Goal: Task Accomplishment & Management: Complete application form

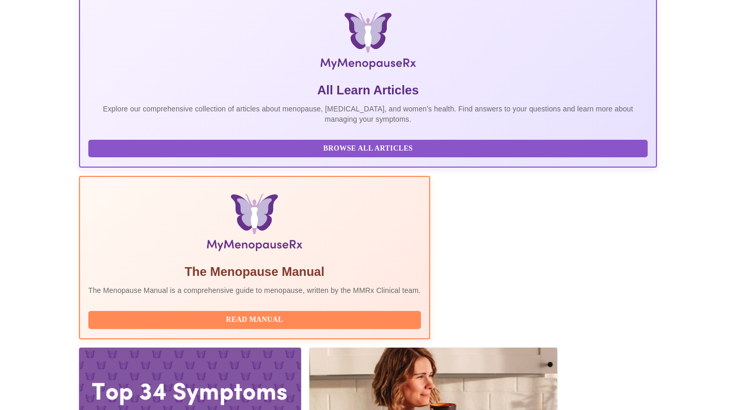
scroll to position [154, 0]
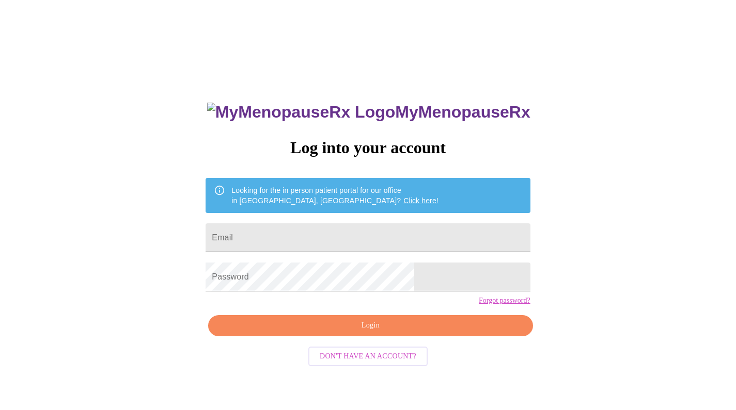
click at [291, 232] on input "Email" at bounding box center [367, 238] width 324 height 29
type input "[EMAIL_ADDRESS][DOMAIN_NAME]"
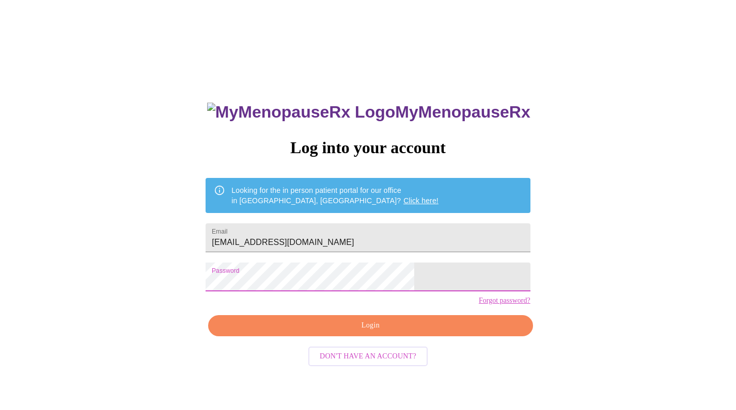
click at [368, 332] on span "Login" at bounding box center [370, 326] width 300 height 13
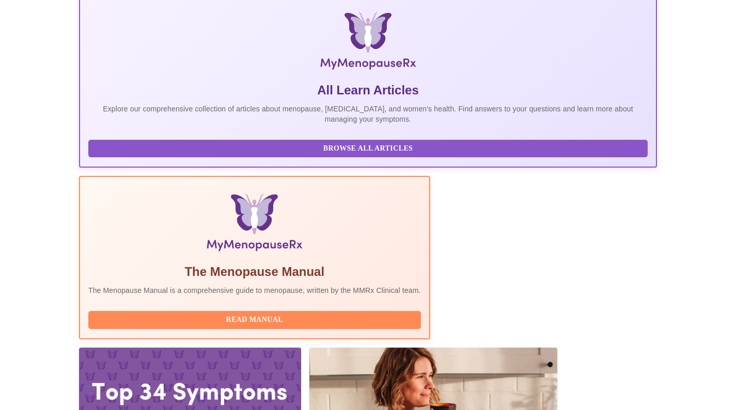
scroll to position [154, 0]
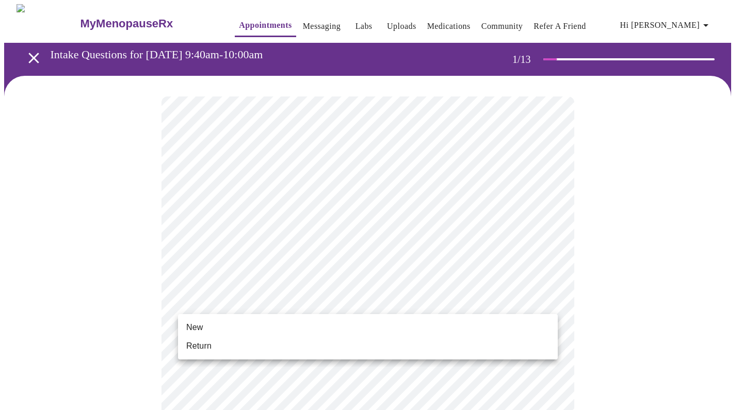
click at [219, 327] on li "New" at bounding box center [368, 328] width 380 height 19
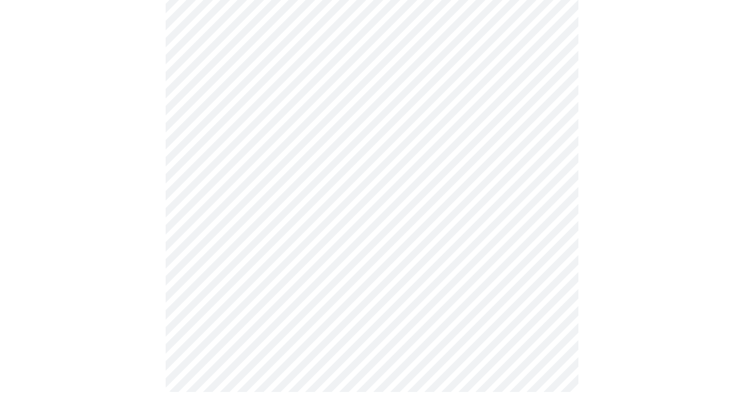
scroll to position [517, 0]
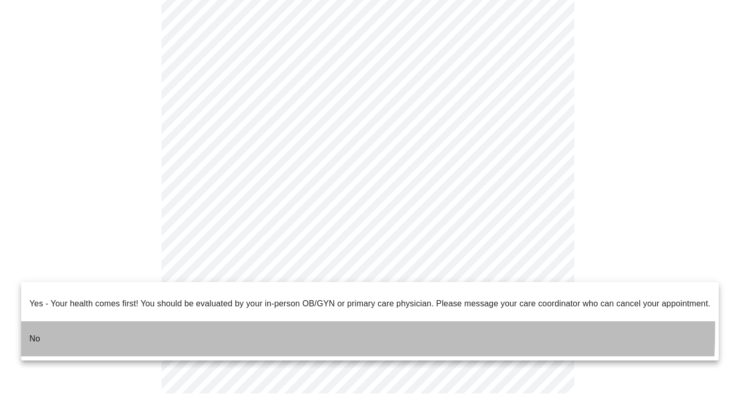
click at [164, 322] on li "No" at bounding box center [370, 339] width 698 height 35
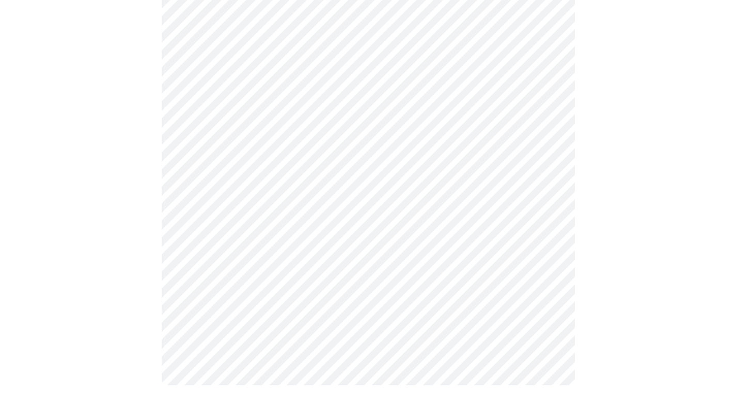
scroll to position [0, 0]
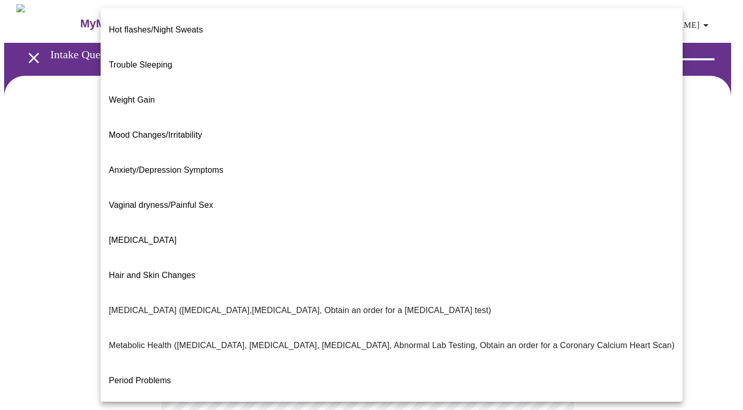
click at [276, 214] on body "MyMenopauseRx Appointments Messaging Labs Uploads Medications Community Refer a…" at bounding box center [371, 313] width 735 height 619
click at [144, 96] on span "Weight Gain" at bounding box center [132, 100] width 46 height 9
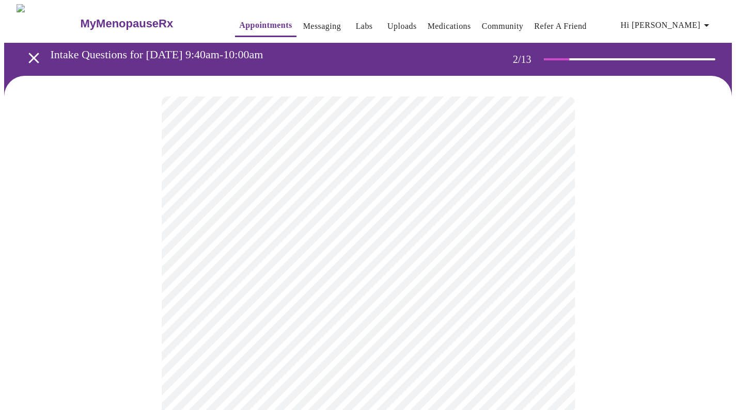
click at [232, 319] on body "MyMenopauseRx Appointments Messaging Labs Uploads Medications Community Refer a…" at bounding box center [367, 310] width 727 height 613
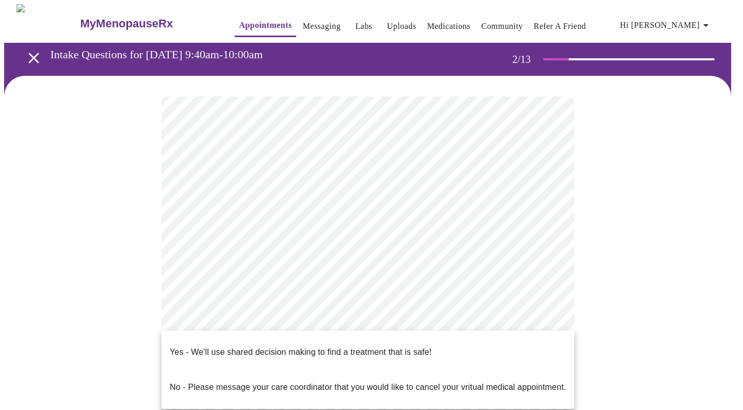
click at [231, 346] on p "Yes - We'll use shared decision making to find a treatment that is safe!" at bounding box center [301, 352] width 262 height 12
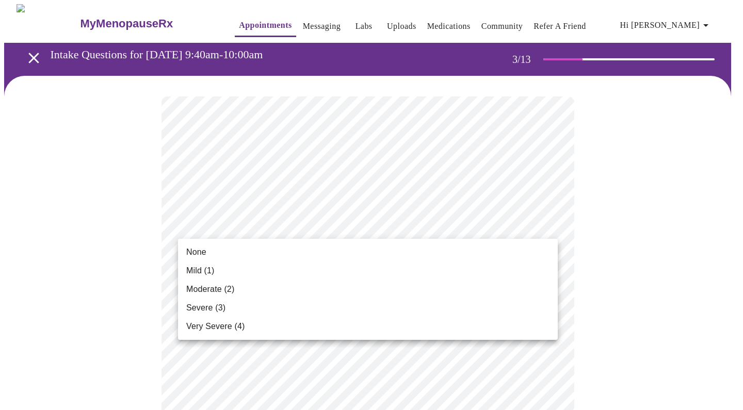
click at [227, 288] on span "Moderate (2)" at bounding box center [210, 289] width 48 height 12
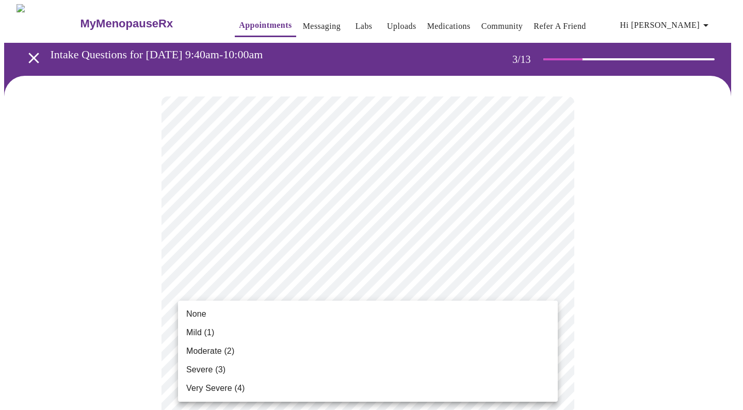
click at [222, 315] on li "None" at bounding box center [368, 314] width 380 height 19
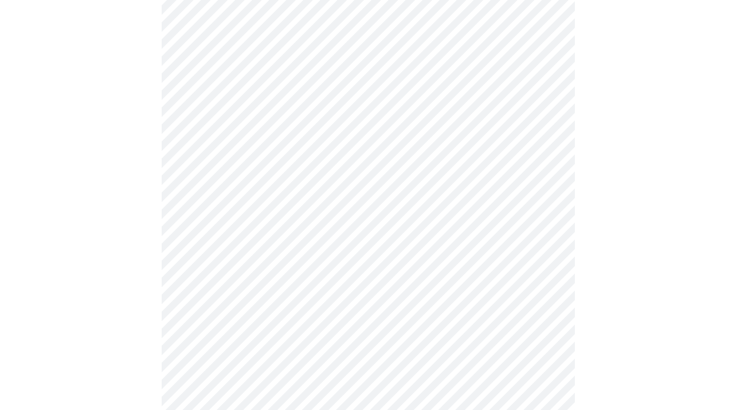
scroll to position [145, 0]
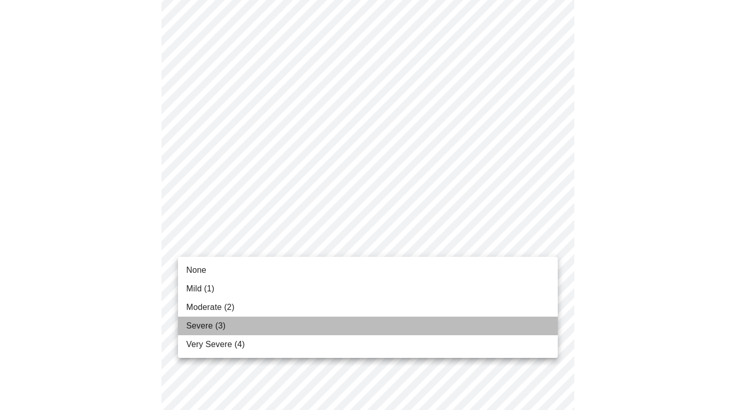
click at [213, 328] on span "Severe (3)" at bounding box center [205, 326] width 39 height 12
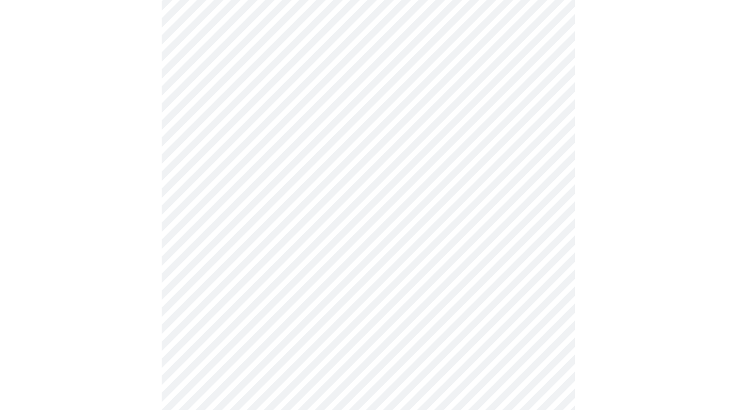
scroll to position [274, 0]
click at [283, 195] on body "MyMenopauseRx Appointments Messaging Labs Uploads Medications Community Refer a…" at bounding box center [367, 393] width 727 height 1326
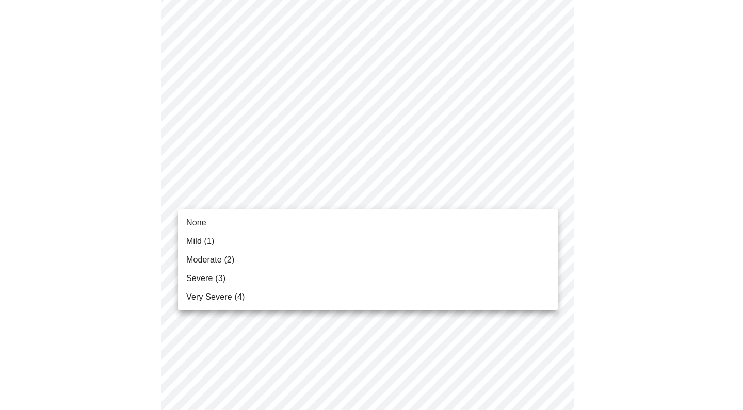
click at [220, 259] on span "Moderate (2)" at bounding box center [210, 260] width 48 height 12
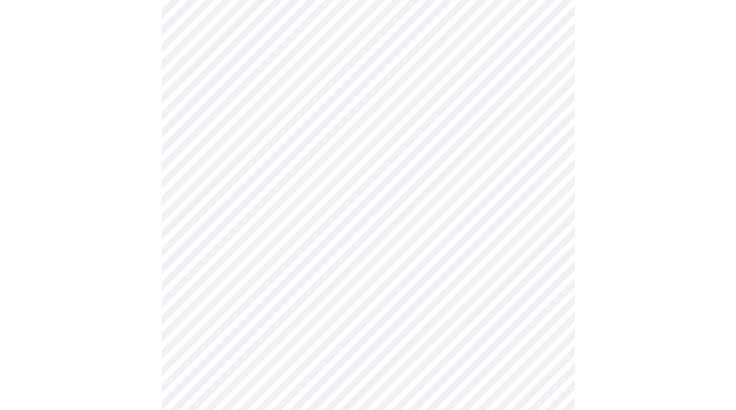
scroll to position [366, 0]
click at [275, 164] on body "MyMenopauseRx Appointments Messaging Labs Uploads Medications Community Refer a…" at bounding box center [367, 295] width 727 height 1312
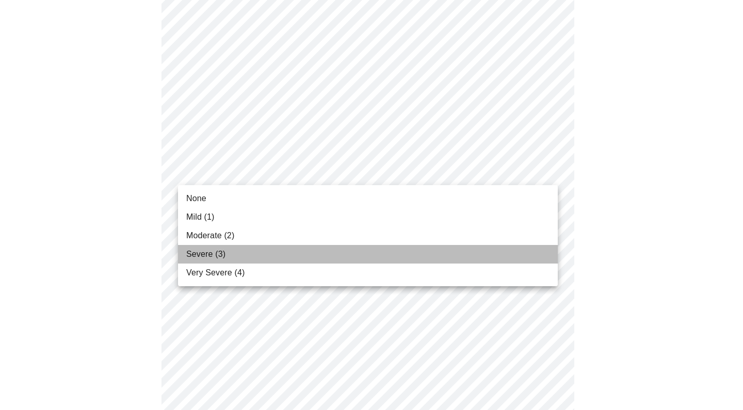
click at [225, 257] on li "Severe (3)" at bounding box center [368, 254] width 380 height 19
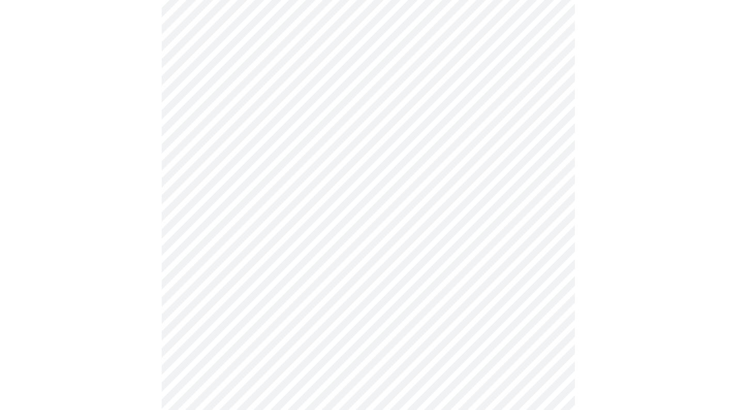
scroll to position [451, 0]
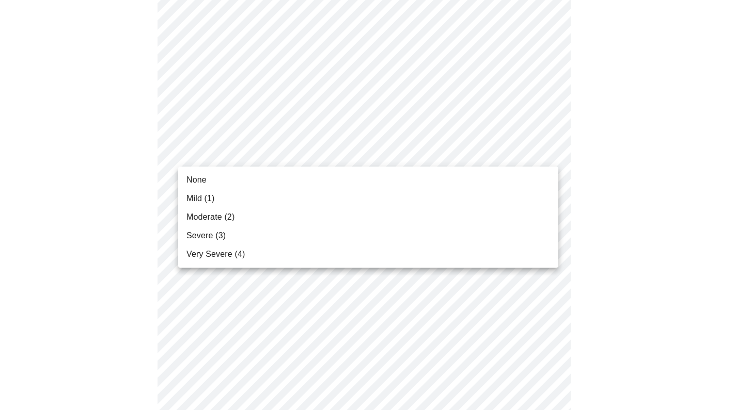
click at [254, 159] on body "MyMenopauseRx Appointments Messaging Labs Uploads Medications Community Refer a…" at bounding box center [367, 202] width 727 height 1298
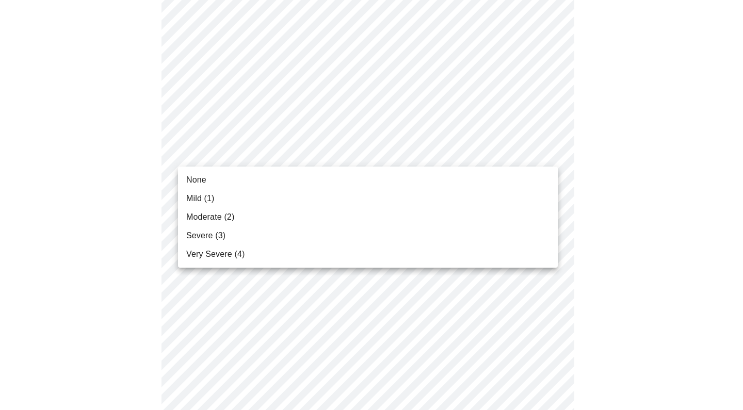
click at [211, 182] on li "None" at bounding box center [368, 180] width 380 height 19
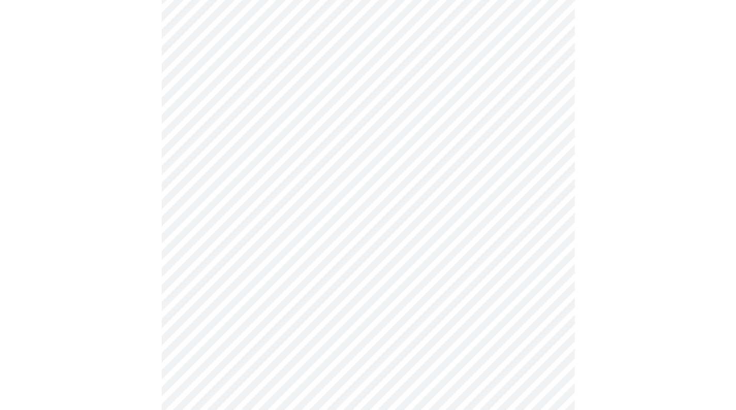
scroll to position [527, 0]
click at [304, 155] on body "MyMenopauseRx Appointments Messaging Labs Uploads Medications Community Refer a…" at bounding box center [367, 119] width 727 height 1284
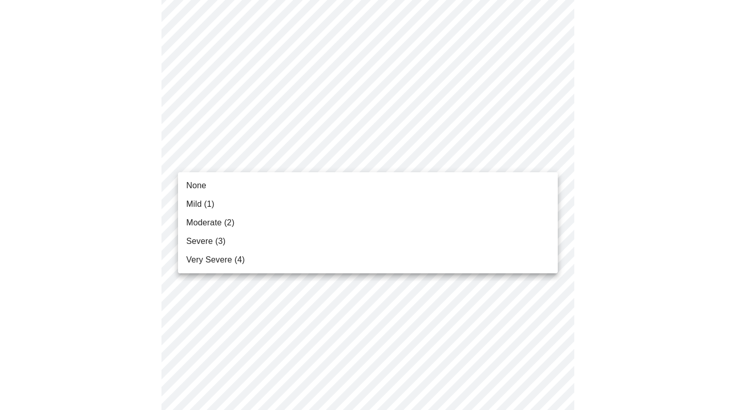
click at [204, 241] on span "Severe (3)" at bounding box center [205, 241] width 39 height 12
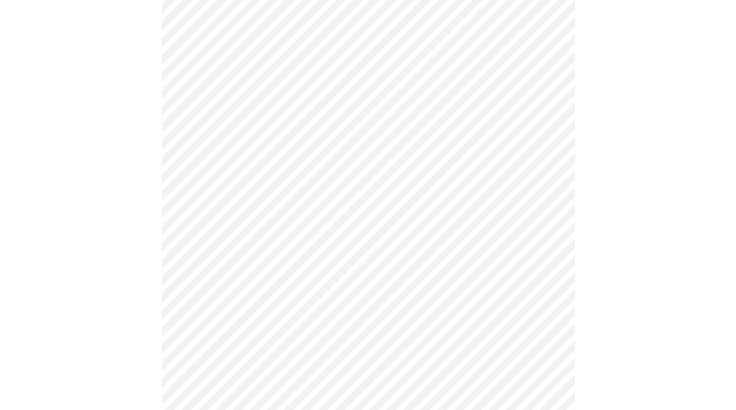
scroll to position [624, 0]
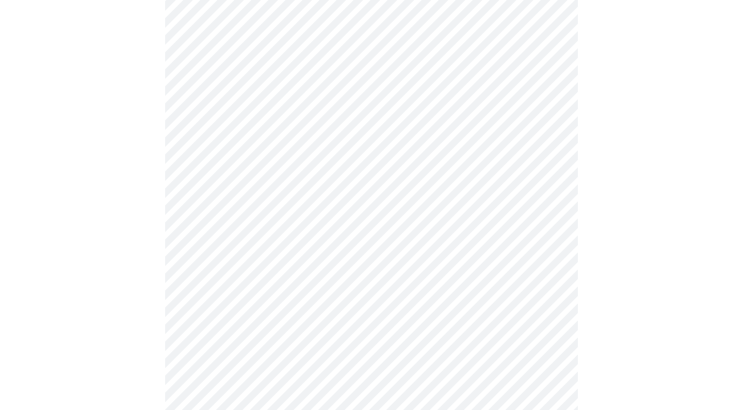
click at [246, 143] on body "MyMenopauseRx Appointments Messaging Labs Uploads Medications Community Refer a…" at bounding box center [371, 15] width 735 height 1270
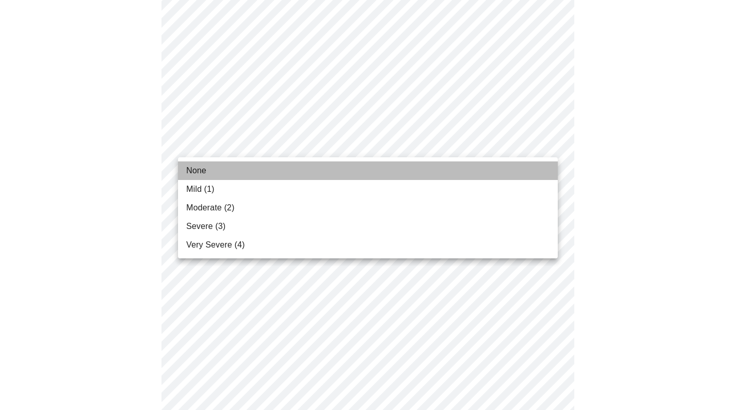
click at [216, 175] on li "None" at bounding box center [368, 171] width 380 height 19
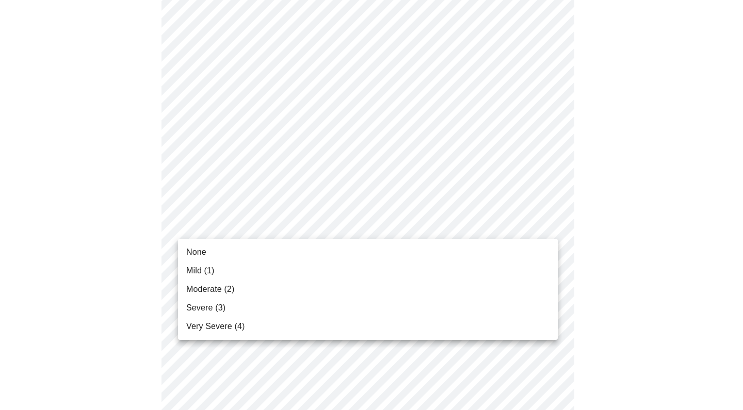
click at [240, 231] on body "MyMenopauseRx Appointments Messaging Labs Uploads Medications Community Refer a…" at bounding box center [371, 8] width 735 height 1256
click at [219, 292] on span "Moderate (2)" at bounding box center [210, 289] width 48 height 12
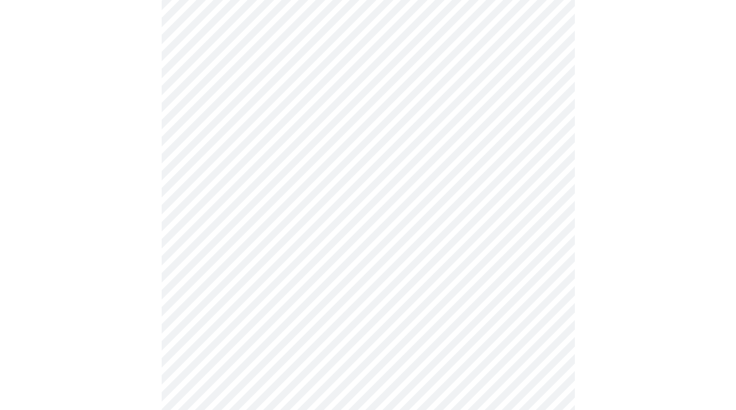
scroll to position [738, 0]
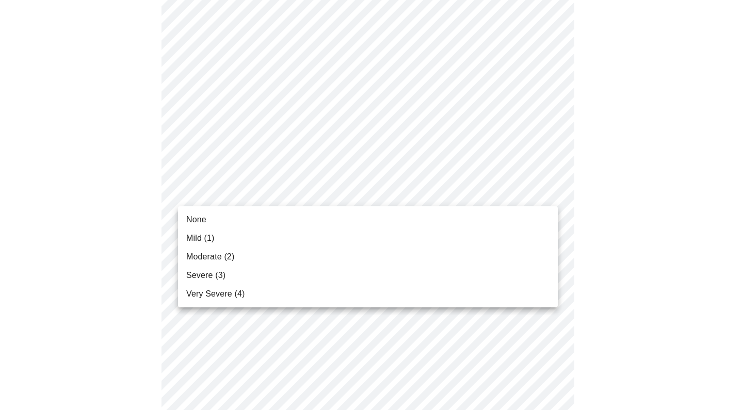
click at [213, 215] on li "None" at bounding box center [368, 220] width 380 height 19
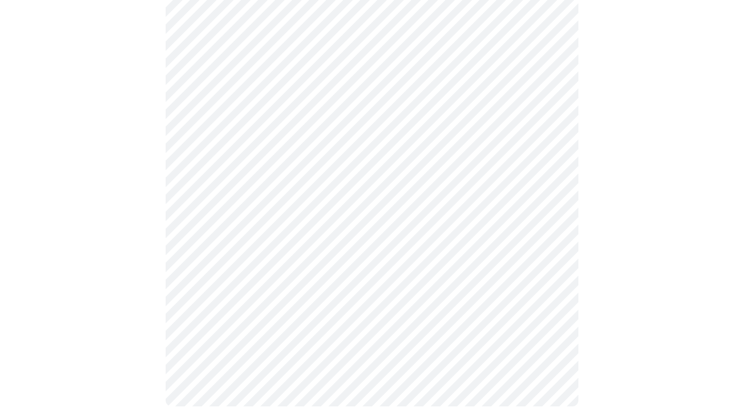
scroll to position [806, 0]
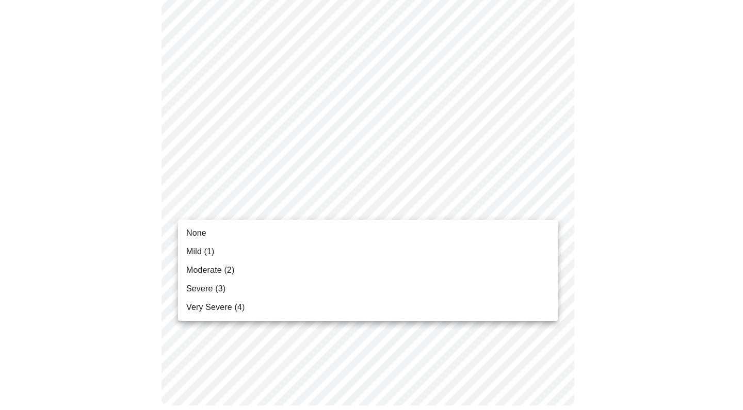
click at [220, 272] on span "Moderate (2)" at bounding box center [210, 270] width 48 height 12
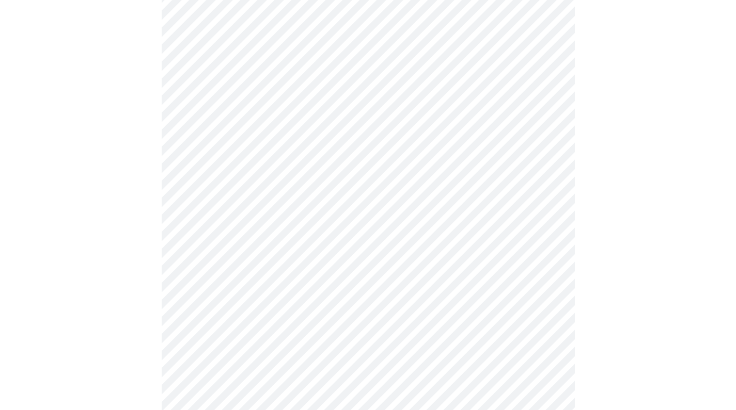
scroll to position [363, 0]
click at [235, 260] on body "MyMenopauseRx Appointments Messaging Labs Uploads Medications Community Refer a…" at bounding box center [367, 149] width 727 height 1017
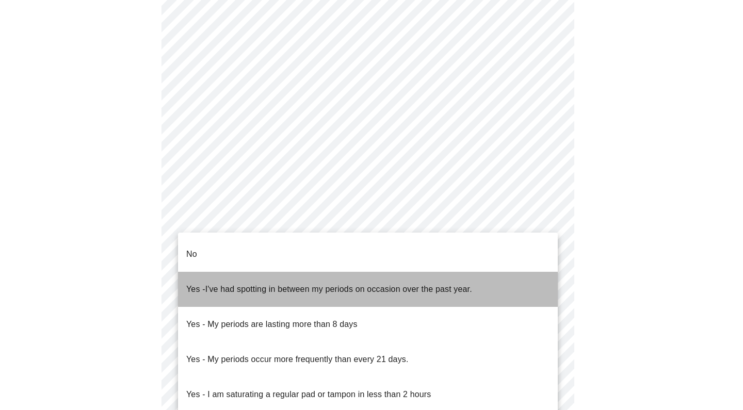
click at [234, 285] on span "I've had spotting in between my periods on occasion over the past year." at bounding box center [338, 289] width 267 height 9
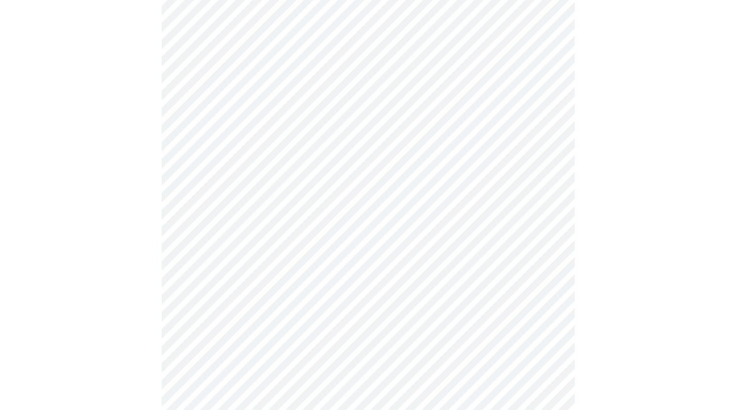
click at [234, 276] on body "MyMenopauseRx Appointments Messaging Labs Uploads Medications Community Refer a…" at bounding box center [367, 146] width 727 height 1011
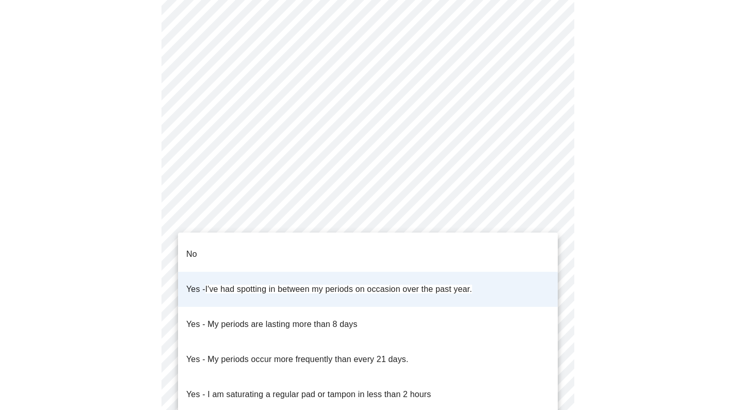
click at [234, 285] on span "I've had spotting in between my periods on occasion over the past year." at bounding box center [338, 289] width 267 height 9
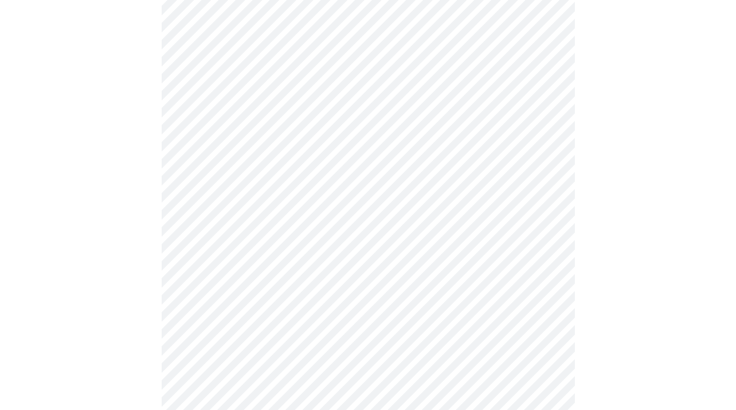
scroll to position [454, 0]
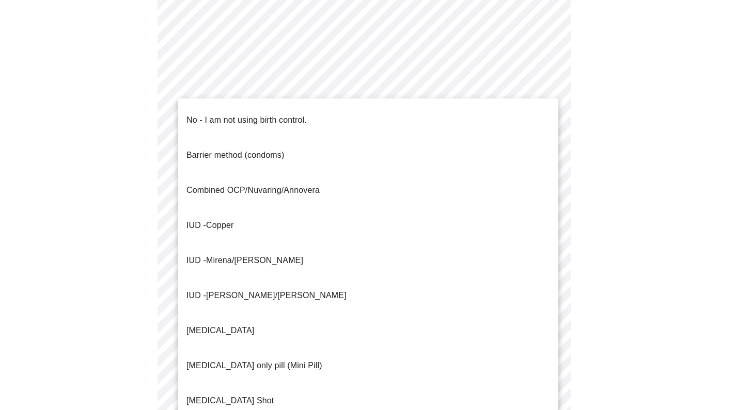
click at [253, 251] on body "MyMenopauseRx Appointments Messaging Labs Uploads Medications Community Refer a…" at bounding box center [367, 55] width 727 height 1011
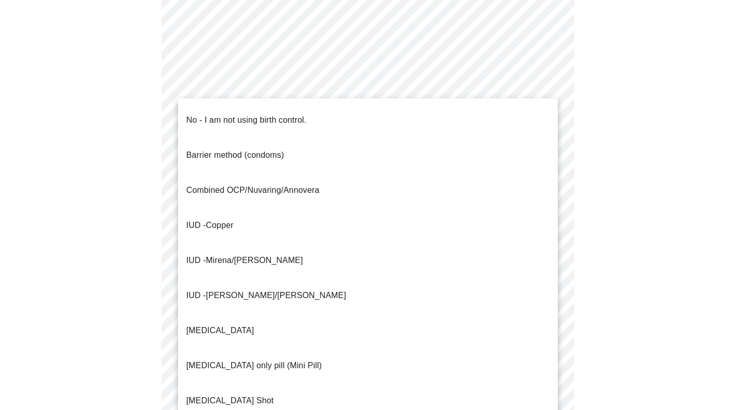
click at [261, 114] on p "No - I am not using birth control." at bounding box center [246, 120] width 120 height 12
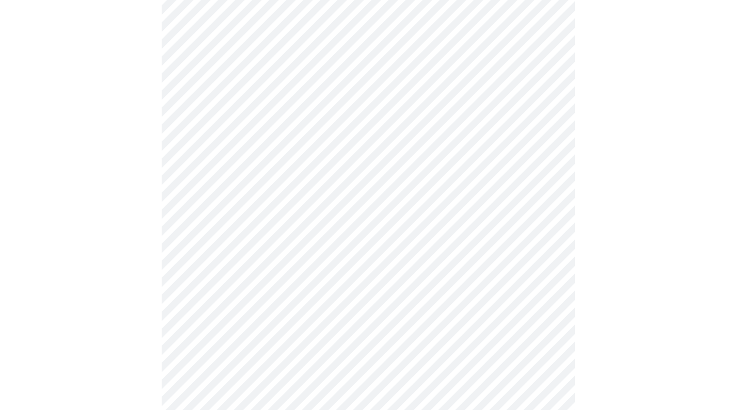
scroll to position [570, 0]
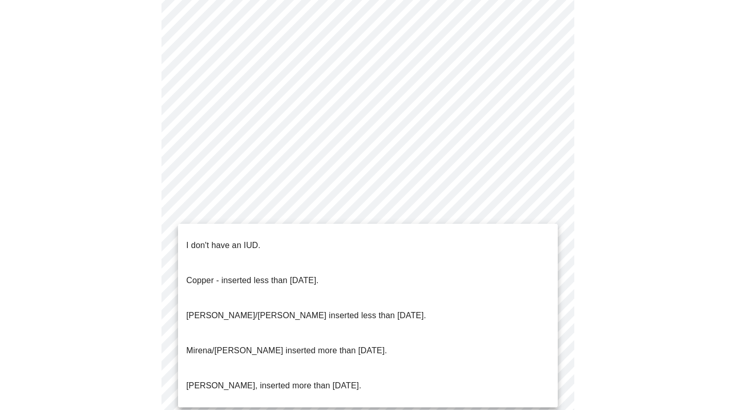
click at [237, 240] on p "I don't have an IUD." at bounding box center [223, 246] width 74 height 12
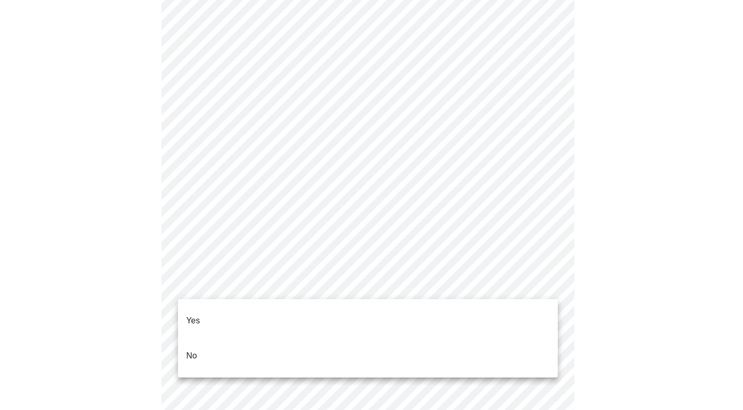
click at [198, 315] on p "Yes" at bounding box center [193, 321] width 14 height 12
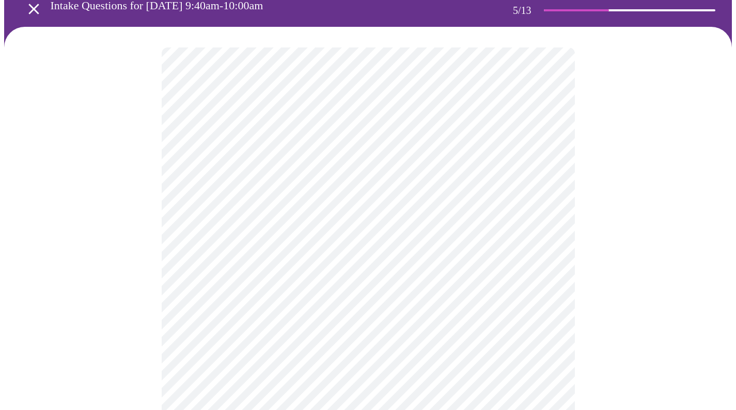
scroll to position [50, 0]
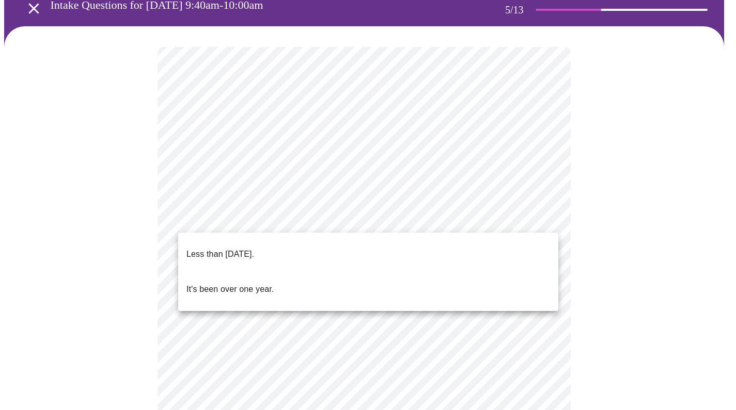
click at [219, 218] on body "MyMenopauseRx Appointments Messaging Labs Uploads Medications Community Refer a…" at bounding box center [367, 372] width 727 height 835
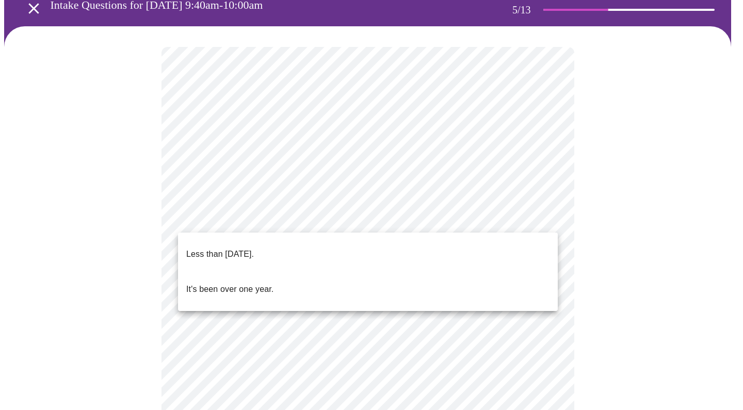
click at [219, 248] on p "Less than [DATE]." at bounding box center [220, 254] width 68 height 12
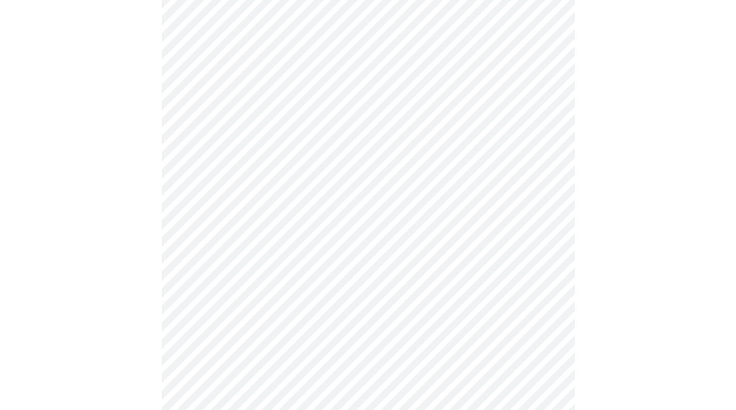
scroll to position [132, 0]
click at [235, 226] on body "MyMenopauseRx Appointments Messaging Labs Uploads Medications Community Refer a…" at bounding box center [367, 286] width 727 height 829
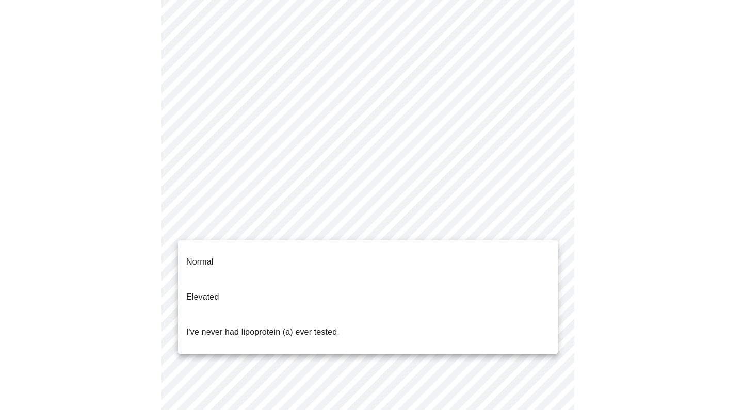
click at [207, 326] on p "I've never had lipoprotein (a) ever tested." at bounding box center [262, 332] width 153 height 12
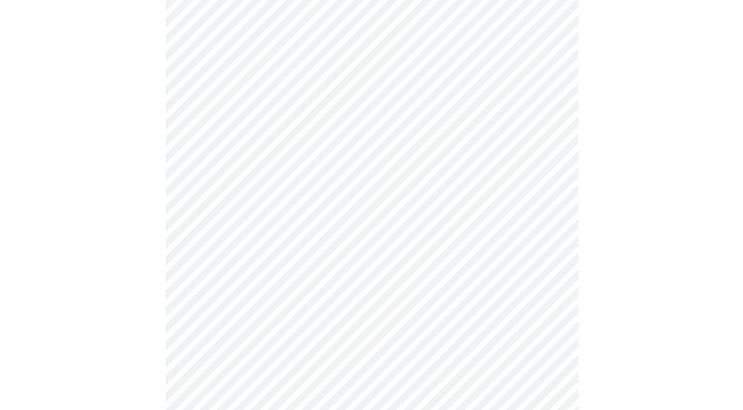
scroll to position [0, 0]
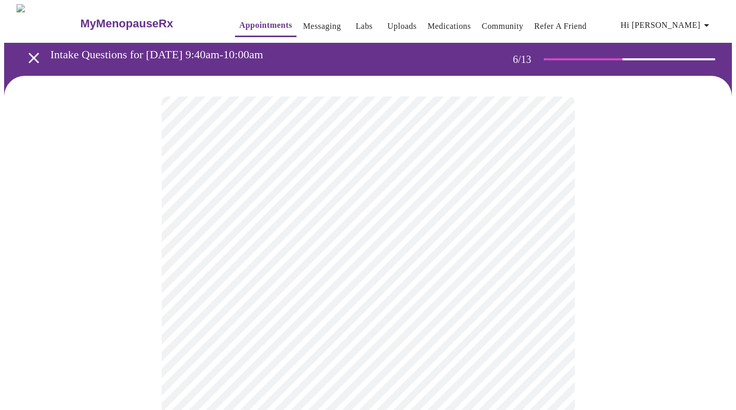
click at [249, 301] on body "MyMenopauseRx Appointments Messaging Labs Uploads Medications Community Refer a…" at bounding box center [367, 279] width 727 height 550
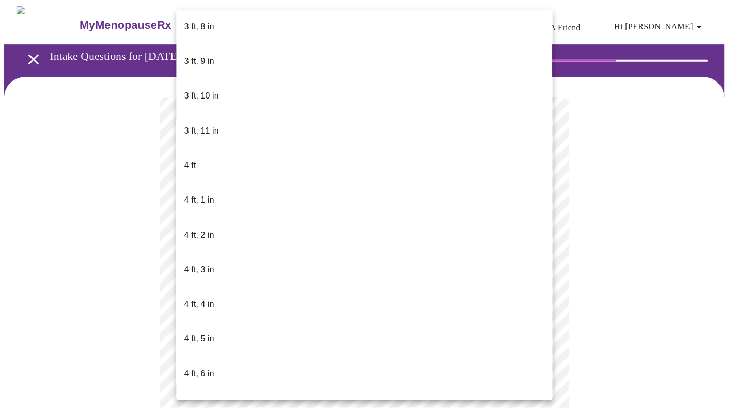
scroll to position [307, 0]
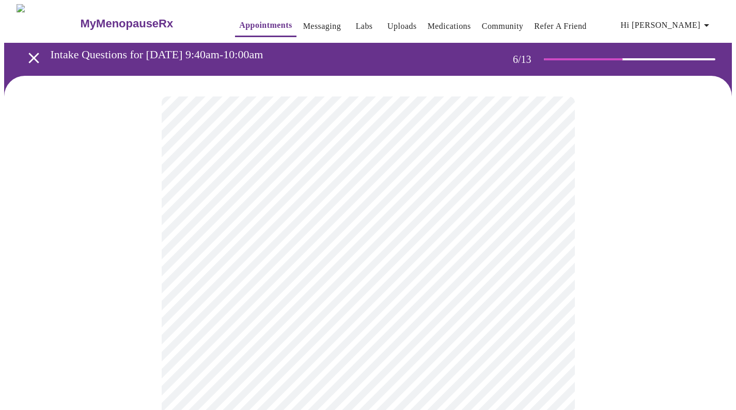
click at [107, 309] on div at bounding box center [367, 312] width 727 height 473
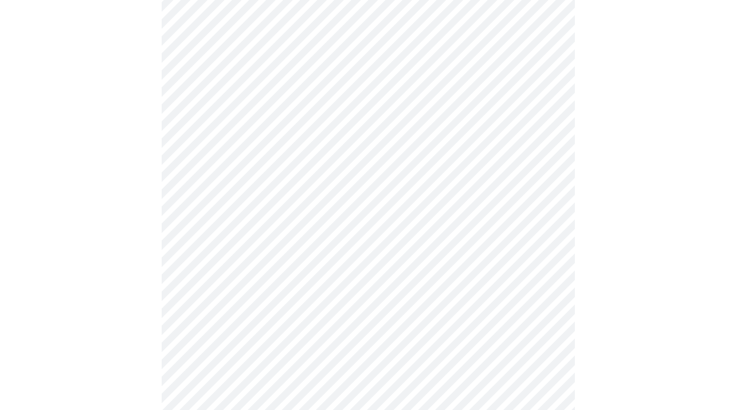
scroll to position [2650, 0]
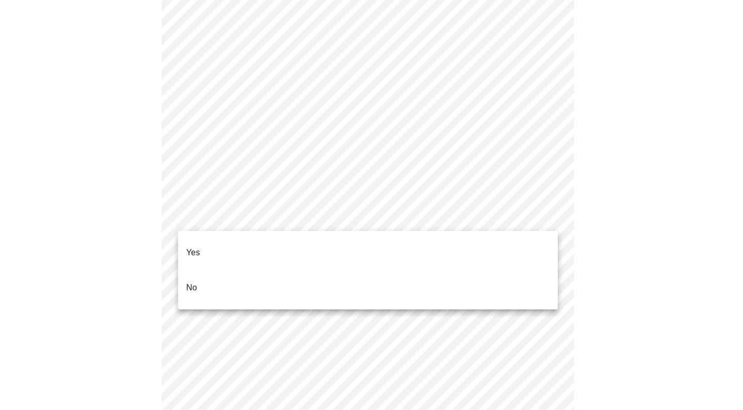
click at [213, 278] on li "No" at bounding box center [368, 288] width 380 height 35
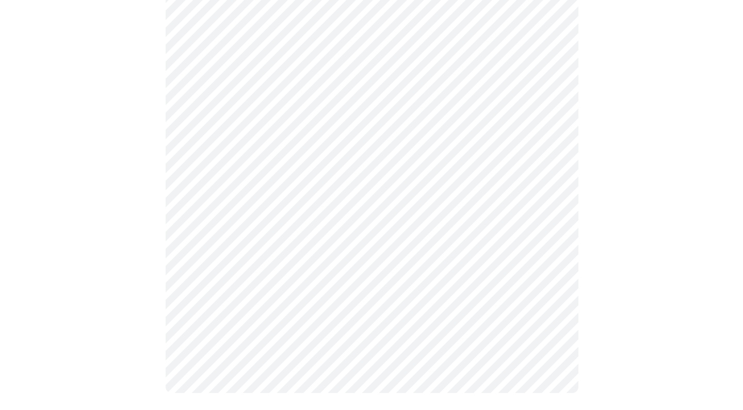
scroll to position [597, 0]
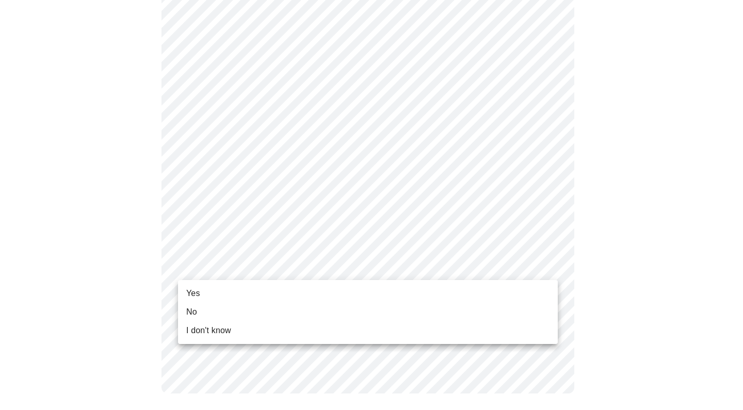
click at [204, 292] on li "Yes" at bounding box center [368, 293] width 380 height 19
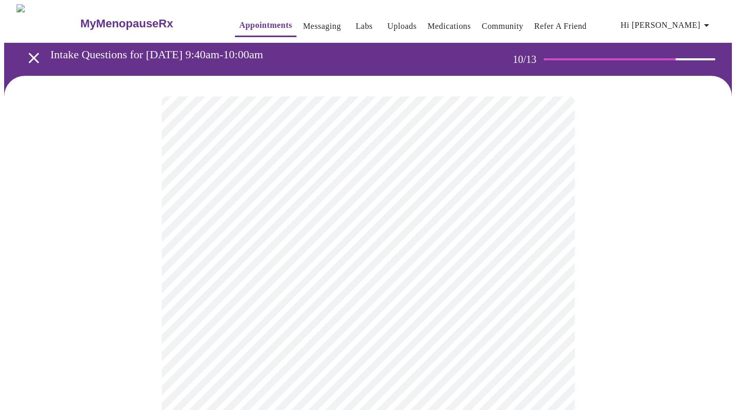
scroll to position [63, 0]
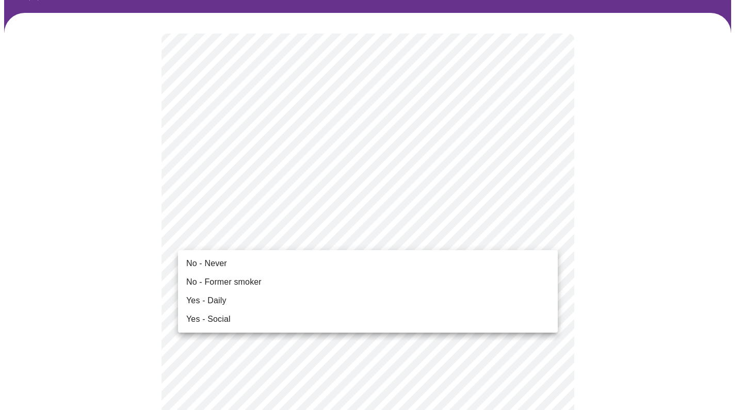
click at [200, 267] on span "No - Never" at bounding box center [206, 264] width 41 height 12
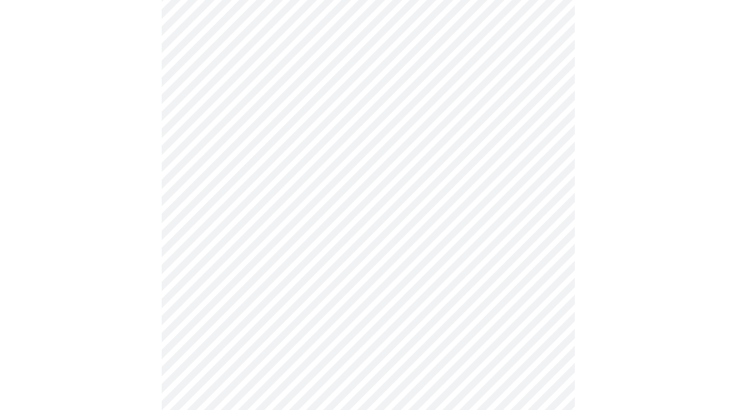
scroll to position [752, 0]
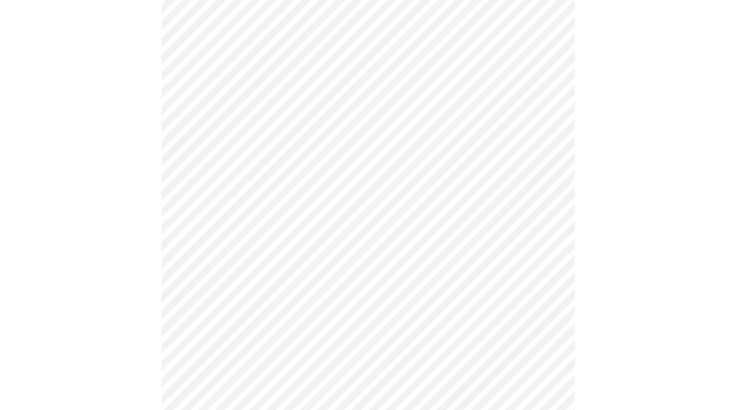
scroll to position [888, 0]
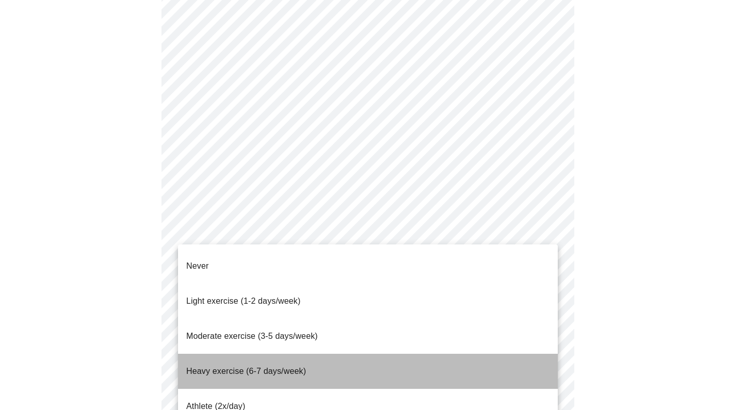
click at [216, 366] on p "Heavy exercise (6-7 days/week)" at bounding box center [246, 372] width 120 height 12
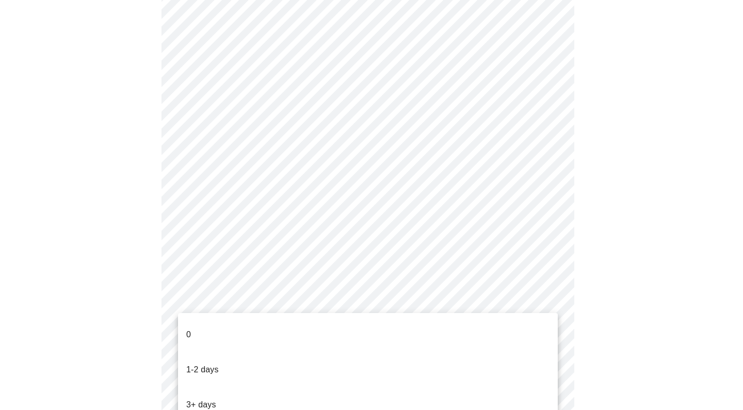
click at [212, 399] on p "3+ days" at bounding box center [201, 405] width 30 height 12
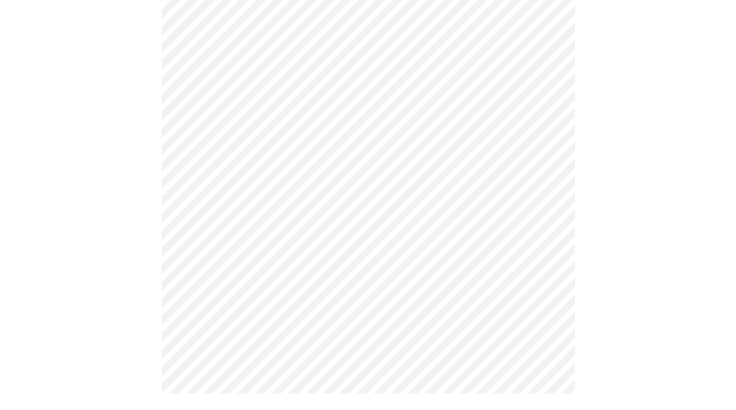
scroll to position [0, 0]
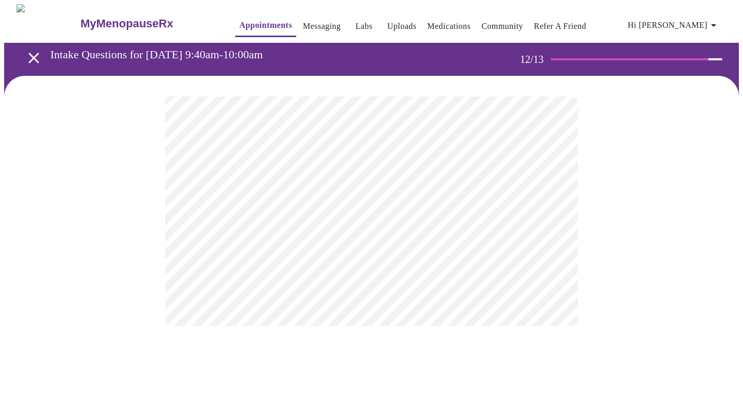
click at [265, 215] on body "MyMenopauseRx Appointments Messaging Labs Uploads Medications Community Refer a…" at bounding box center [371, 175] width 735 height 343
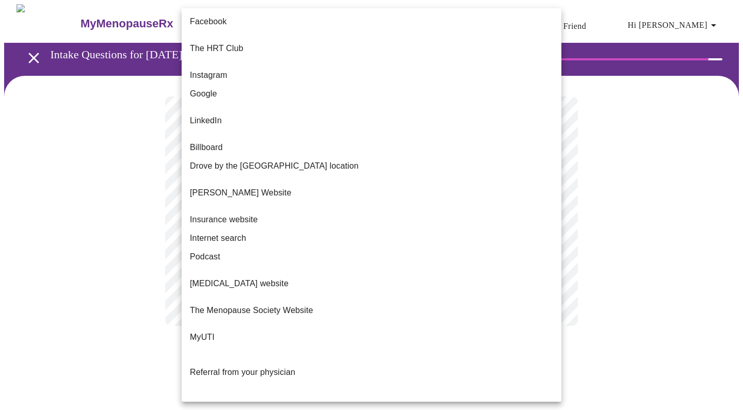
click at [206, 403] on span "Referral from a current patient." at bounding box center [247, 407] width 115 height 9
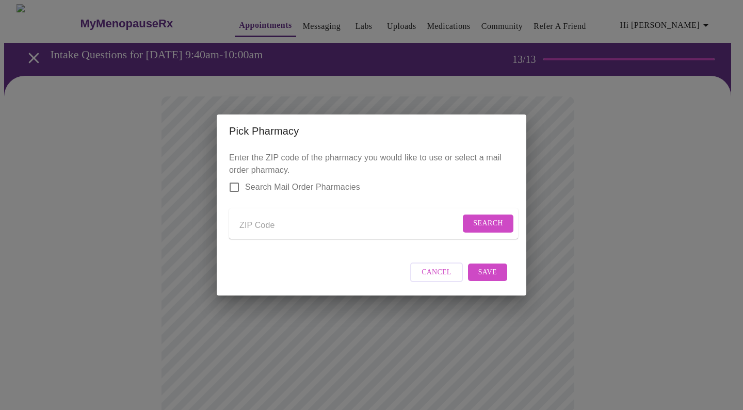
click at [253, 226] on input "Send a message to your care team" at bounding box center [350, 225] width 221 height 17
type input "60565"
click at [494, 225] on span "Search" at bounding box center [488, 223] width 30 height 13
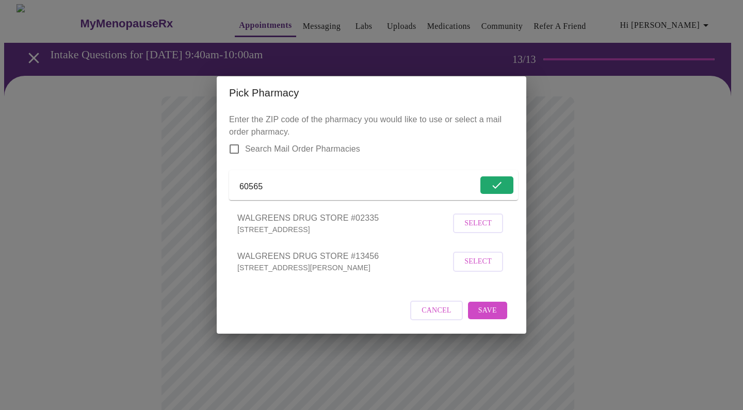
click at [475, 230] on span "Select" at bounding box center [478, 223] width 27 height 13
click at [496, 313] on span "Save" at bounding box center [488, 310] width 19 height 13
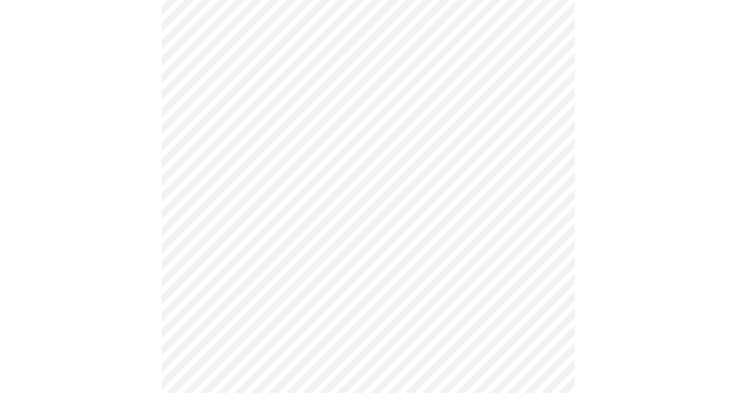
scroll to position [363, 0]
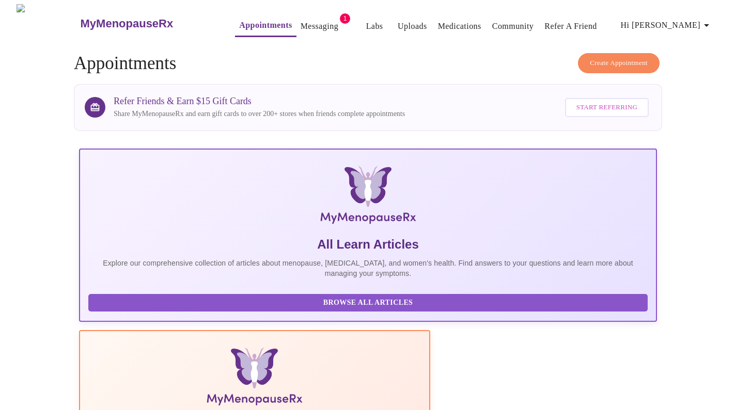
click at [300, 21] on link "Messaging" at bounding box center [319, 26] width 38 height 14
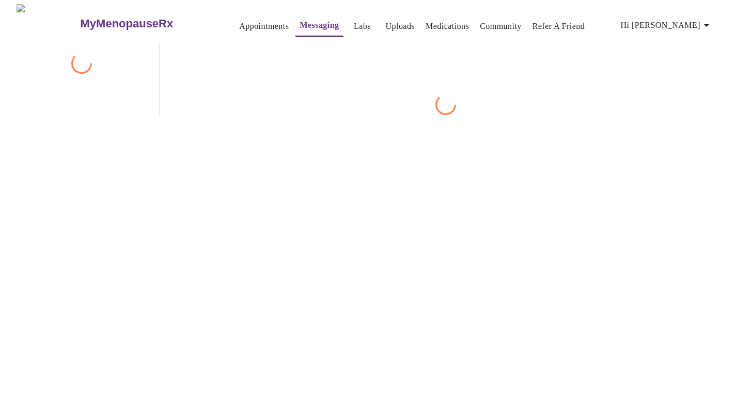
scroll to position [39, 0]
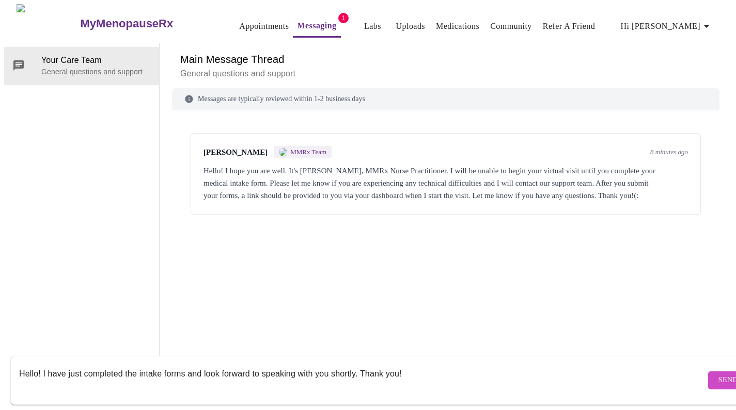
type textarea "Hello! I have just completed the intake forms and look forward to speaking with…"
click at [718, 374] on span "Send" at bounding box center [728, 380] width 20 height 13
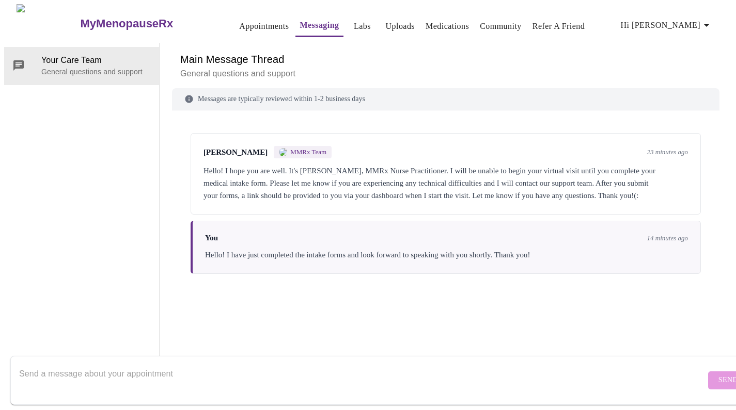
click at [244, 25] on link "Appointments" at bounding box center [264, 26] width 50 height 14
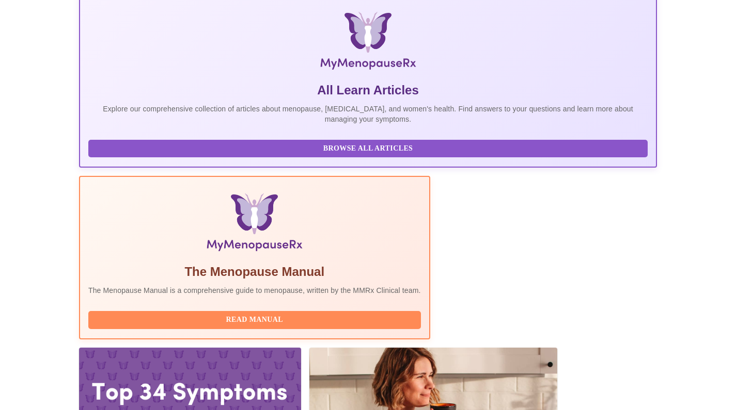
scroll to position [154, 0]
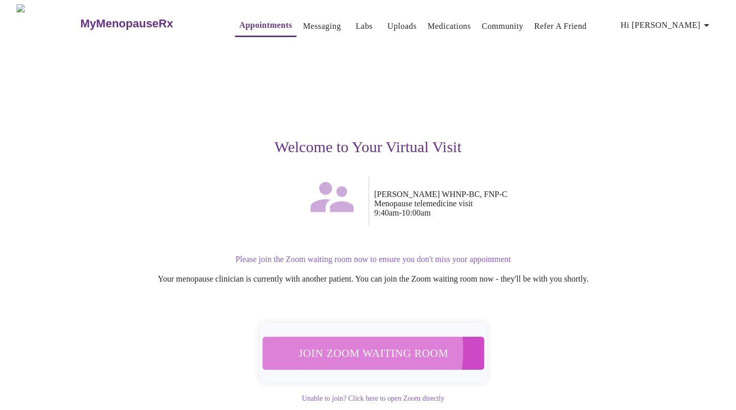
click at [320, 344] on span "Join Zoom Waiting Room" at bounding box center [373, 353] width 194 height 19
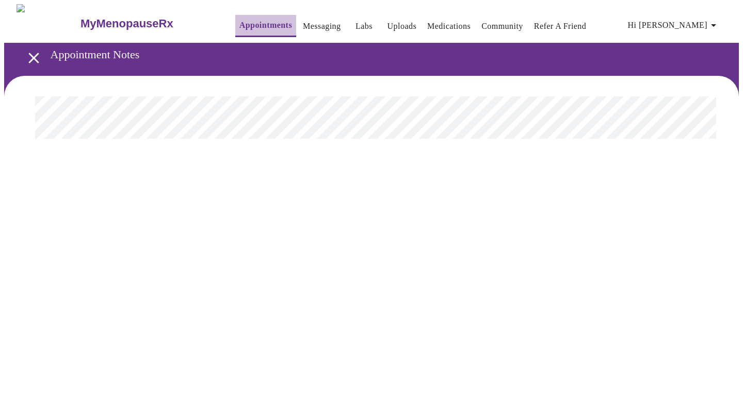
click at [240, 23] on link "Appointments" at bounding box center [266, 25] width 53 height 14
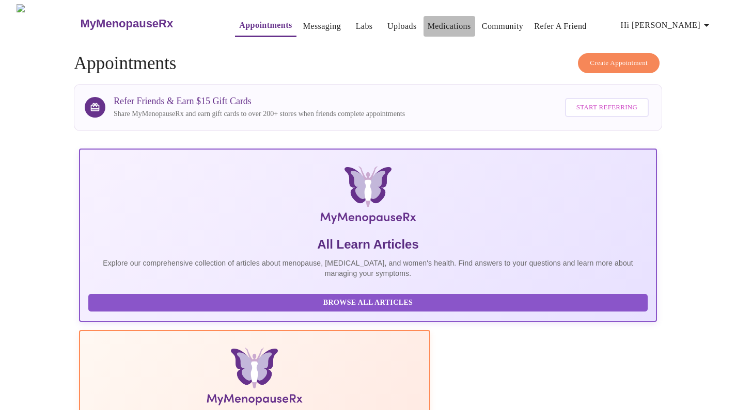
click at [427, 23] on link "Medications" at bounding box center [448, 26] width 43 height 14
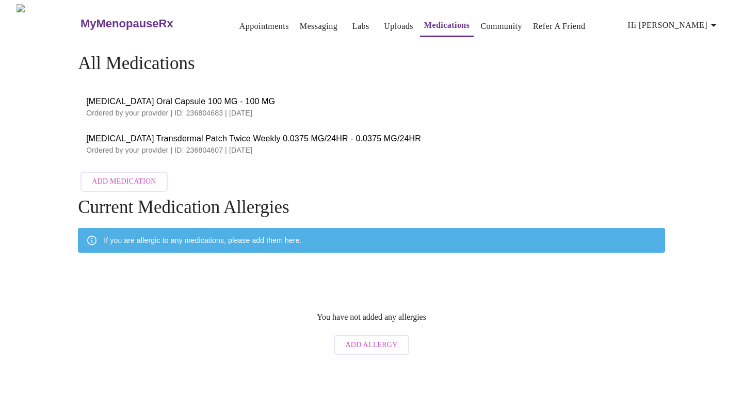
click at [144, 4] on div "MyMenopauseRx Appointments Messaging Labs Uploads Medications Community Refer a…" at bounding box center [371, 23] width 735 height 39
